Goal: Task Accomplishment & Management: Manage account settings

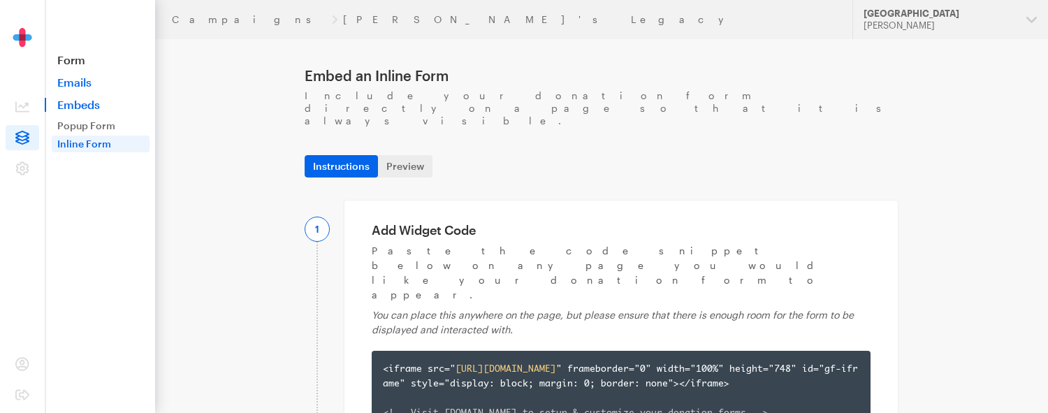
click at [81, 82] on link "Emails" at bounding box center [100, 82] width 110 height 14
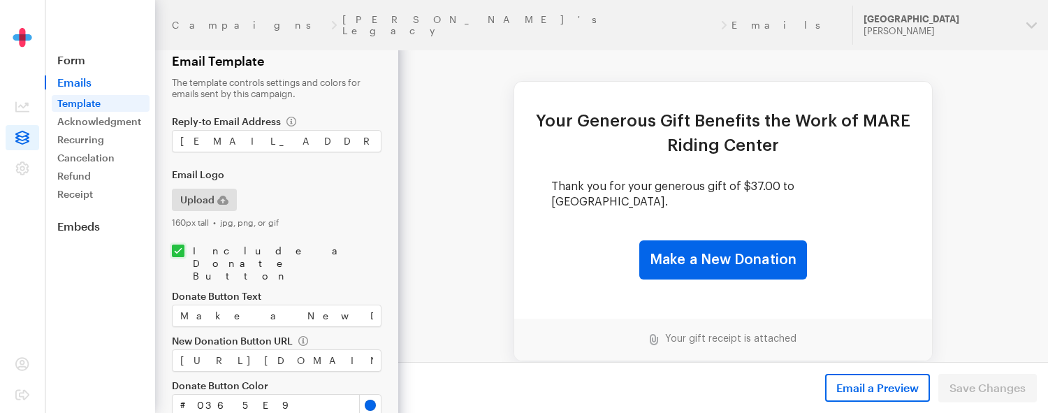
click at [75, 65] on link "Form" at bounding box center [100, 60] width 110 height 14
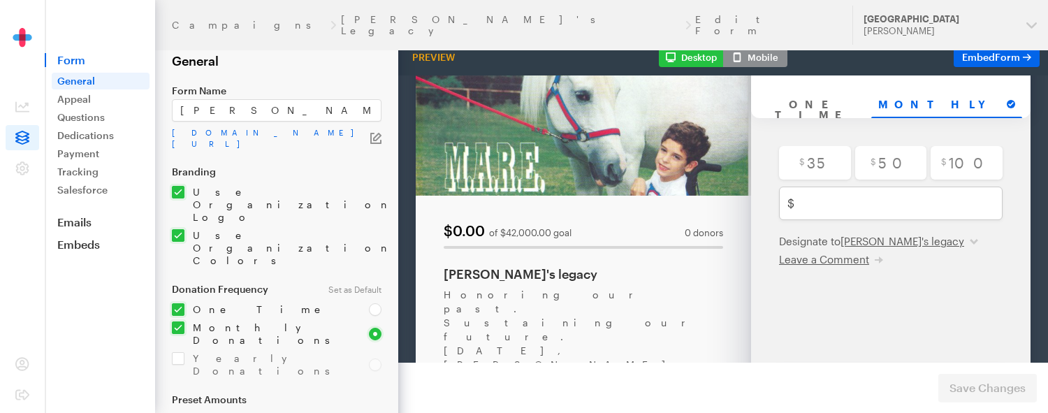
scroll to position [210, 0]
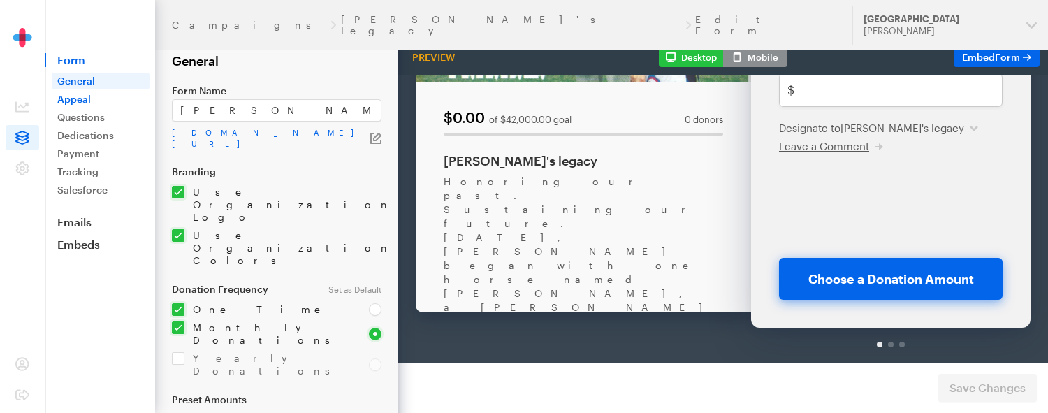
click at [100, 105] on link "Appeal" at bounding box center [101, 99] width 98 height 17
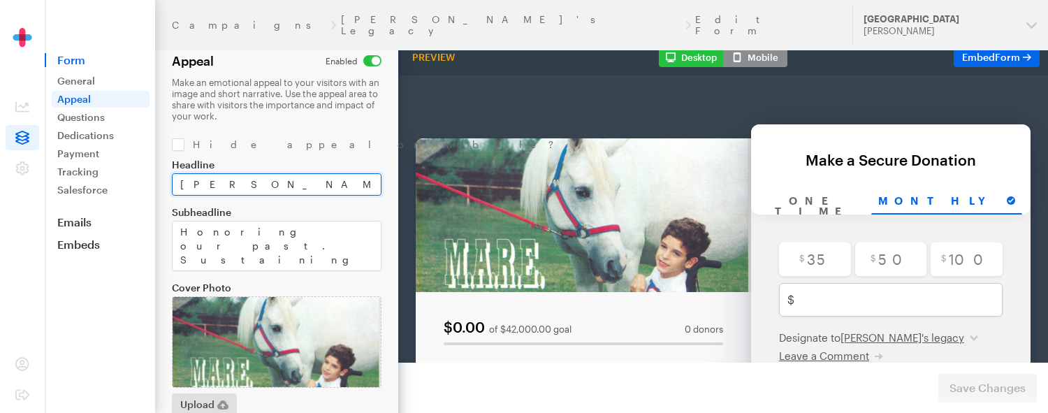
click at [214, 184] on input "[PERSON_NAME]'s legacy" at bounding box center [277, 184] width 210 height 22
type input "[PERSON_NAME]'s Legacy"
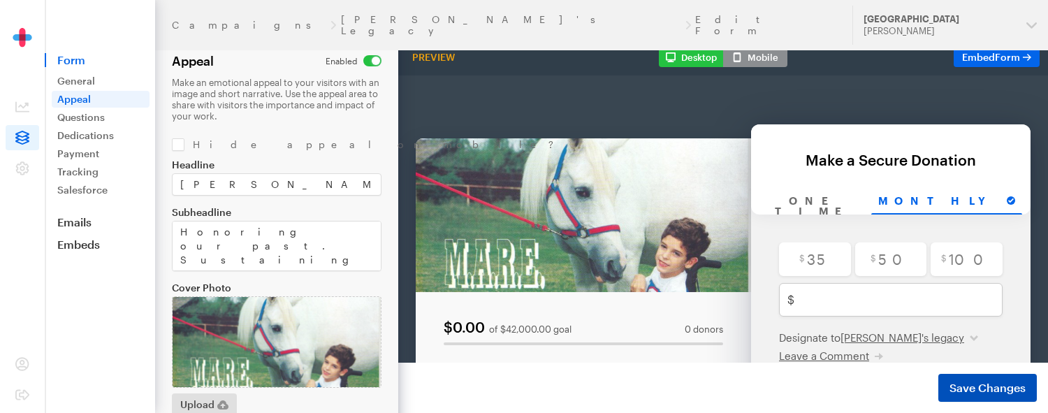
click at [983, 393] on span "Save Changes" at bounding box center [987, 387] width 76 height 17
